Goal: Information Seeking & Learning: Understand process/instructions

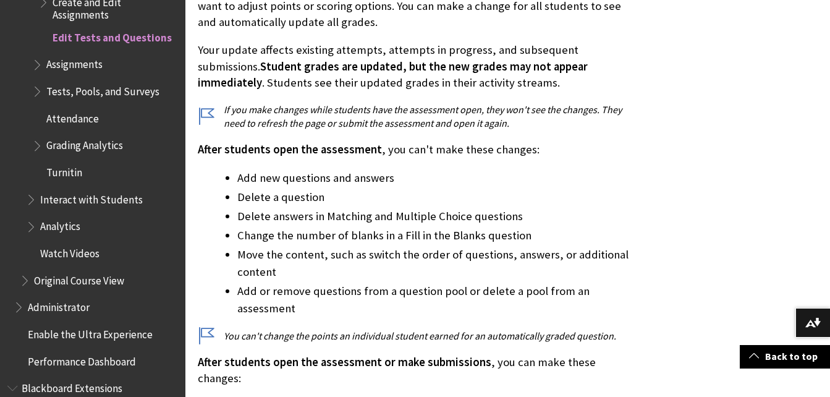
scroll to position [1174, 0]
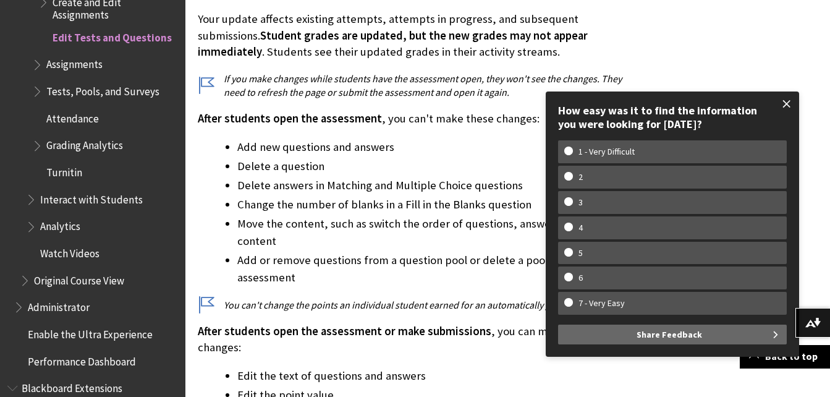
click at [784, 103] on span at bounding box center [787, 104] width 26 height 26
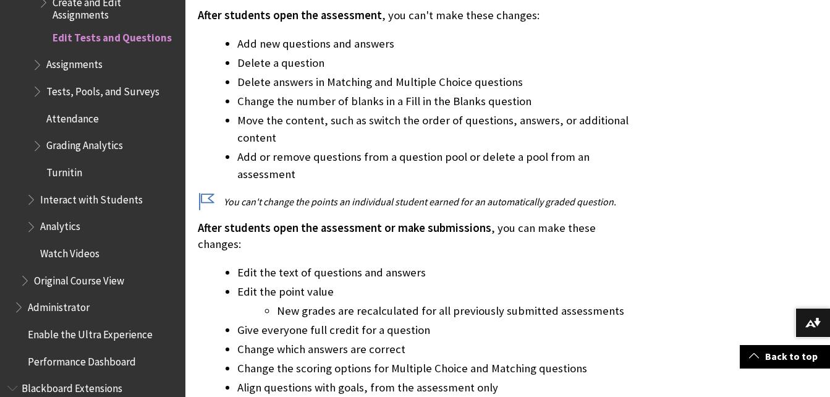
scroll to position [1298, 0]
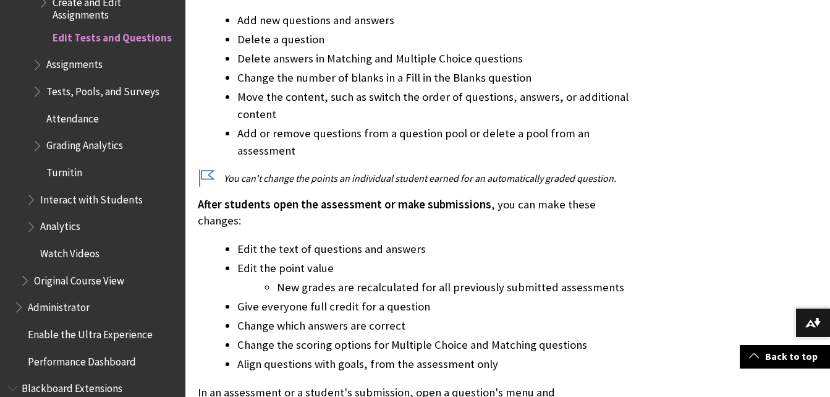
scroll to position [1360, 0]
